Goal: Navigation & Orientation: Find specific page/section

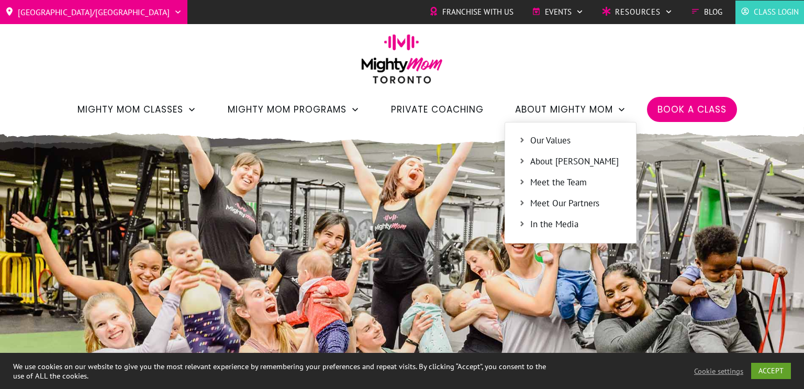
click at [558, 160] on span "About [PERSON_NAME]" at bounding box center [577, 162] width 93 height 14
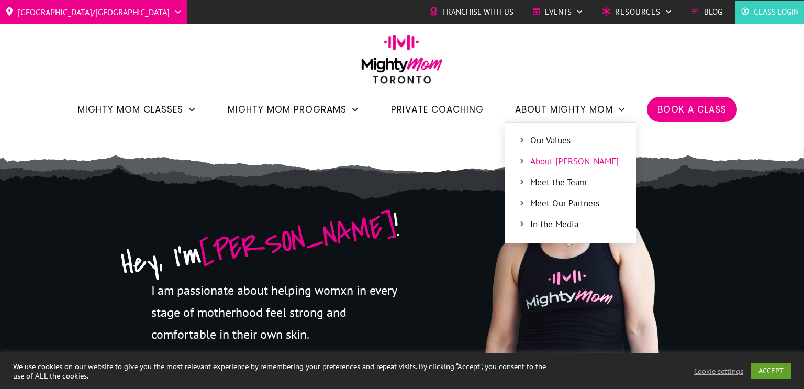
click at [558, 181] on span "Meet the Team" at bounding box center [577, 183] width 93 height 14
